Goal: Transaction & Acquisition: Subscribe to service/newsletter

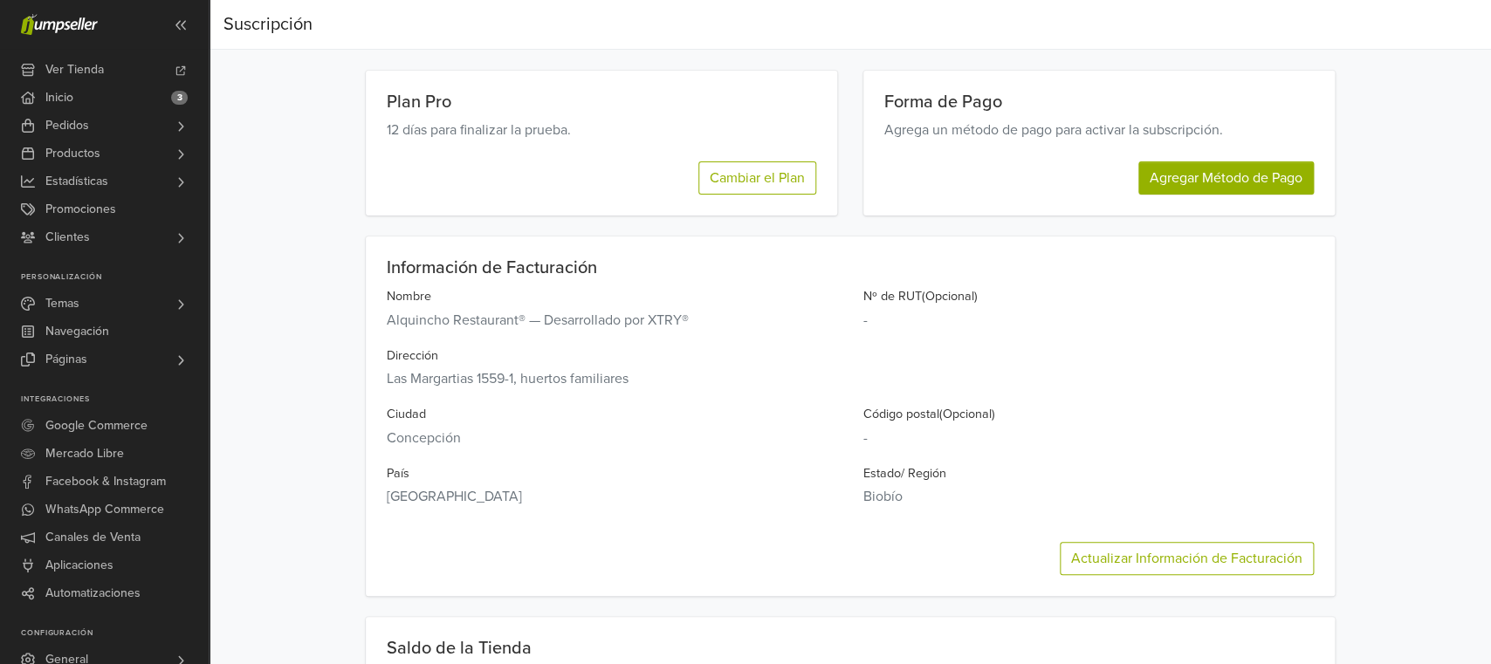
click at [615, 197] on div "Plan Pro 12 días para finalizar la prueba. Cambiar el Plan" at bounding box center [601, 143] width 471 height 145
click at [755, 182] on button "Cambiar el Plan" at bounding box center [757, 178] width 118 height 33
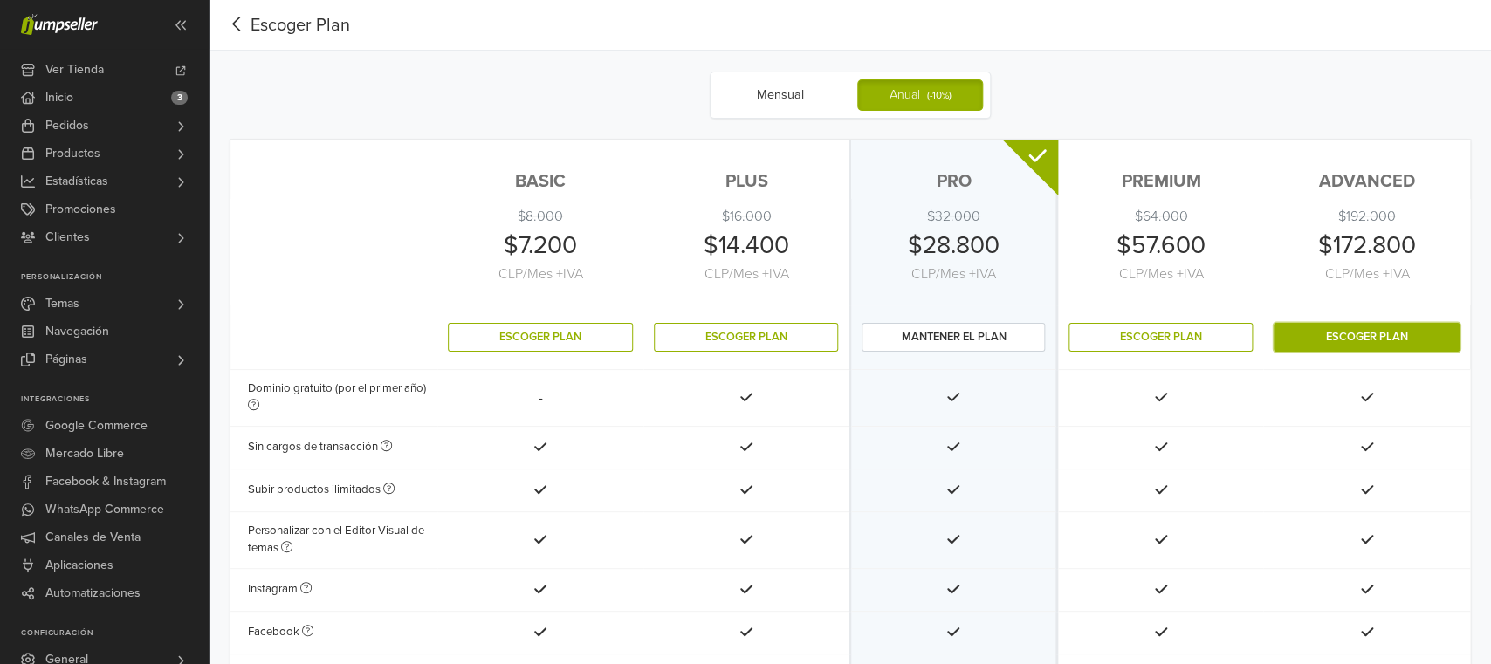
click at [1356, 337] on button "Escoger Plan" at bounding box center [1367, 337] width 186 height 29
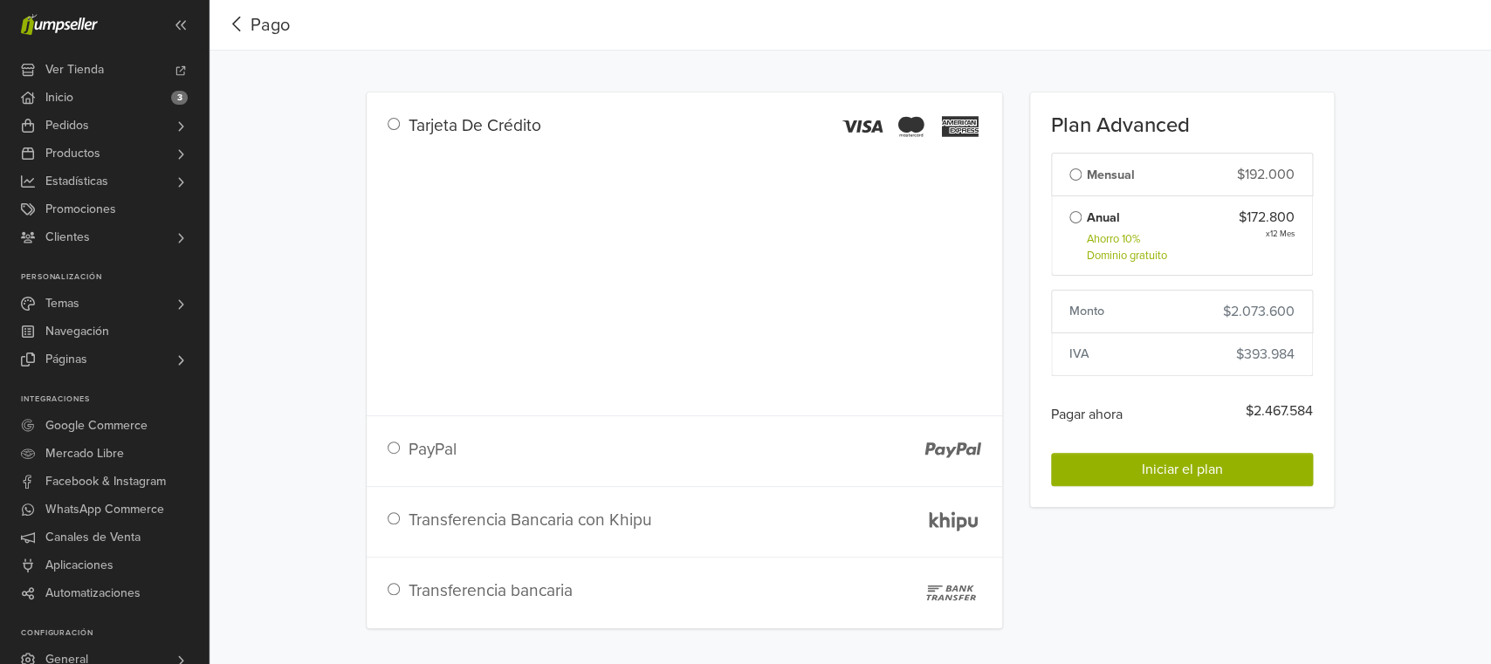
click at [239, 24] on icon "button" at bounding box center [237, 24] width 27 height 22
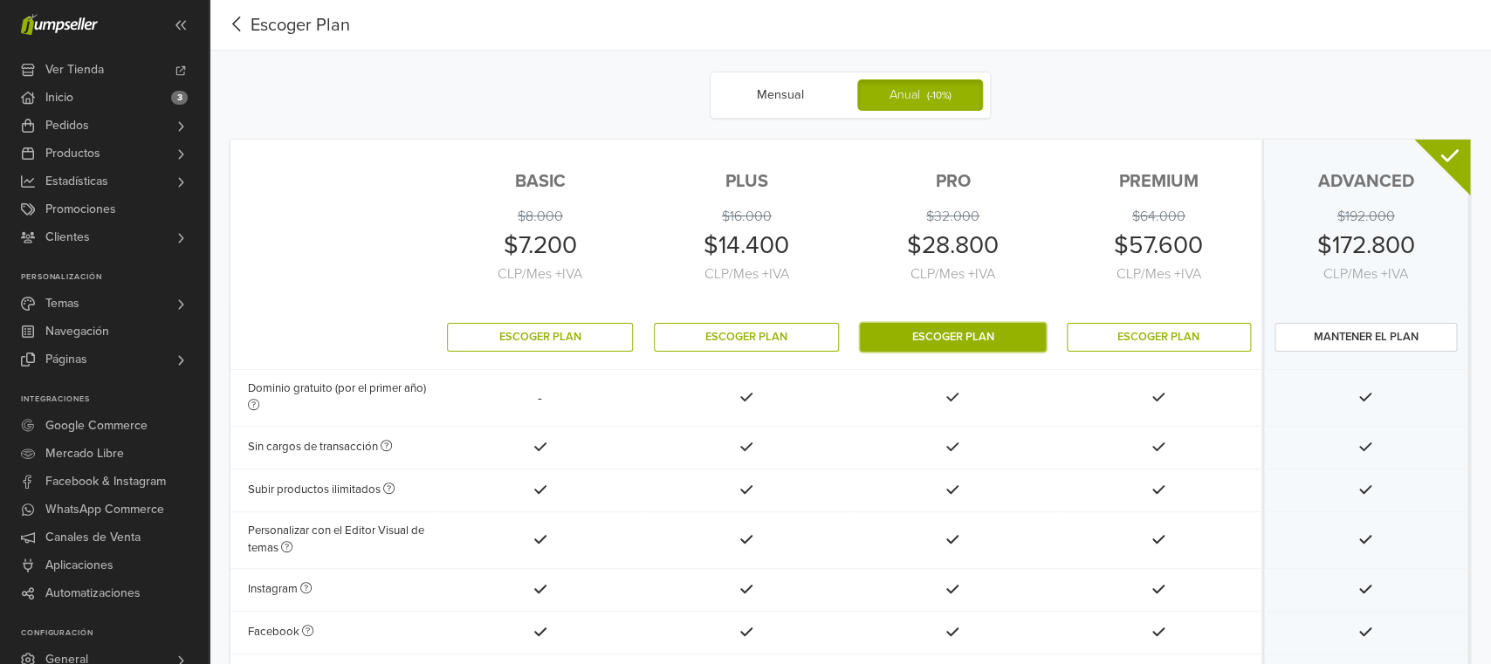
click at [978, 341] on button "Escoger Plan" at bounding box center [952, 337] width 185 height 29
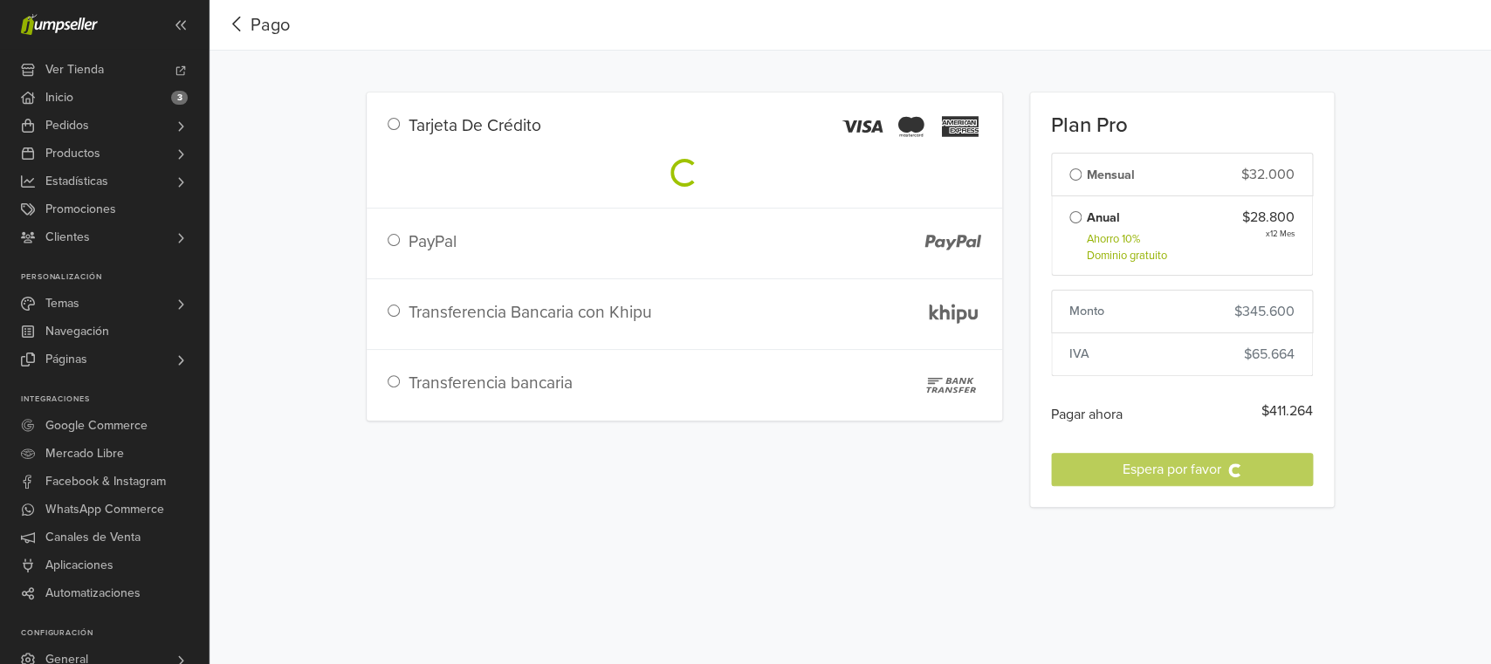
click at [230, 24] on icon "button" at bounding box center [237, 24] width 27 height 22
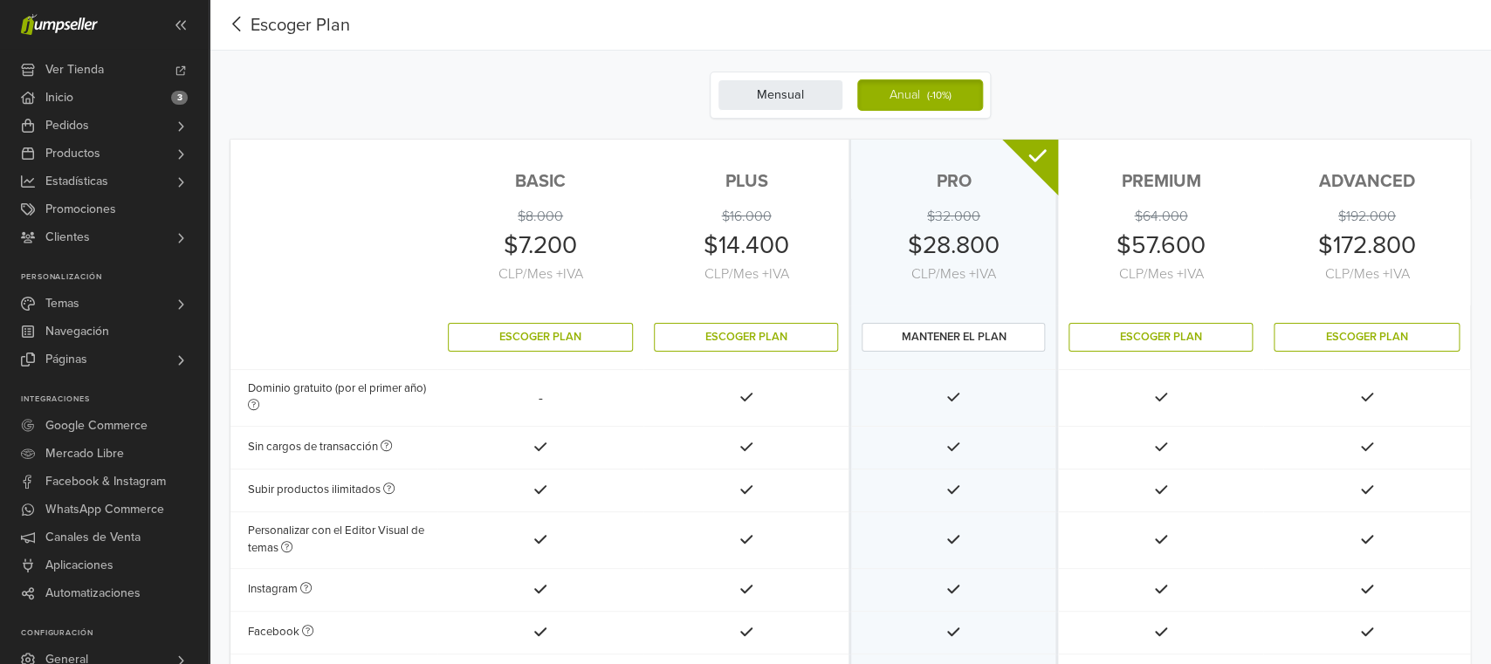
click at [785, 100] on label "Mensual" at bounding box center [781, 94] width 126 height 31
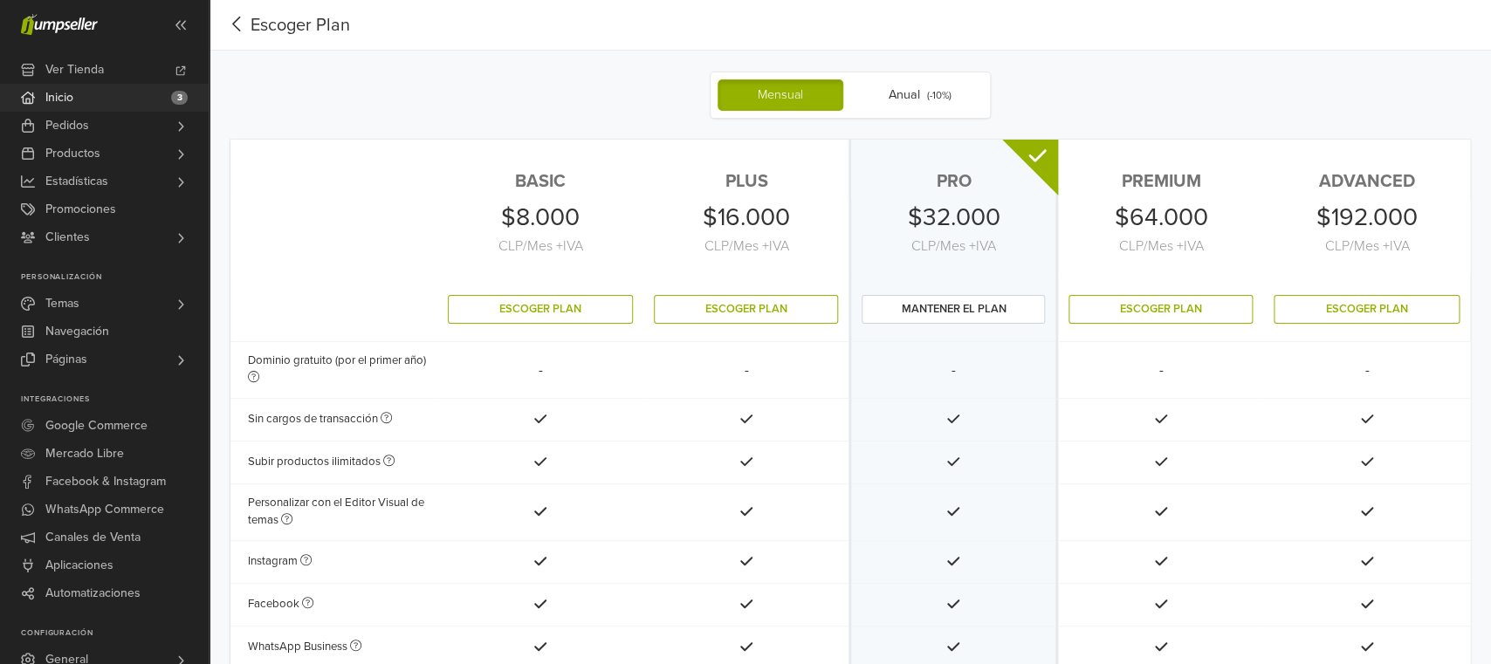
click at [100, 92] on link "Inicio 3" at bounding box center [104, 98] width 209 height 28
